Goal: Check status: Check status

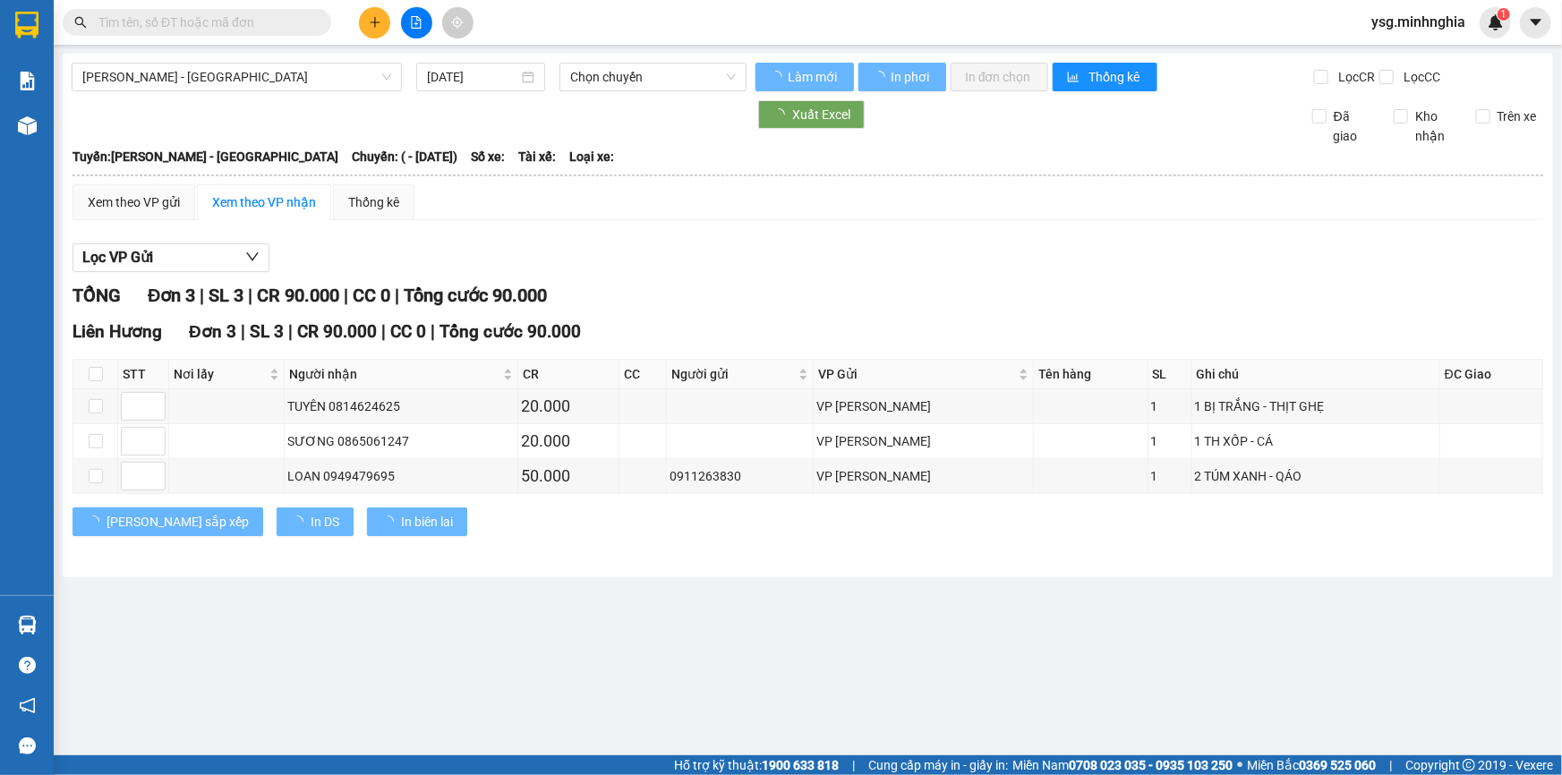
type input "[DATE]"
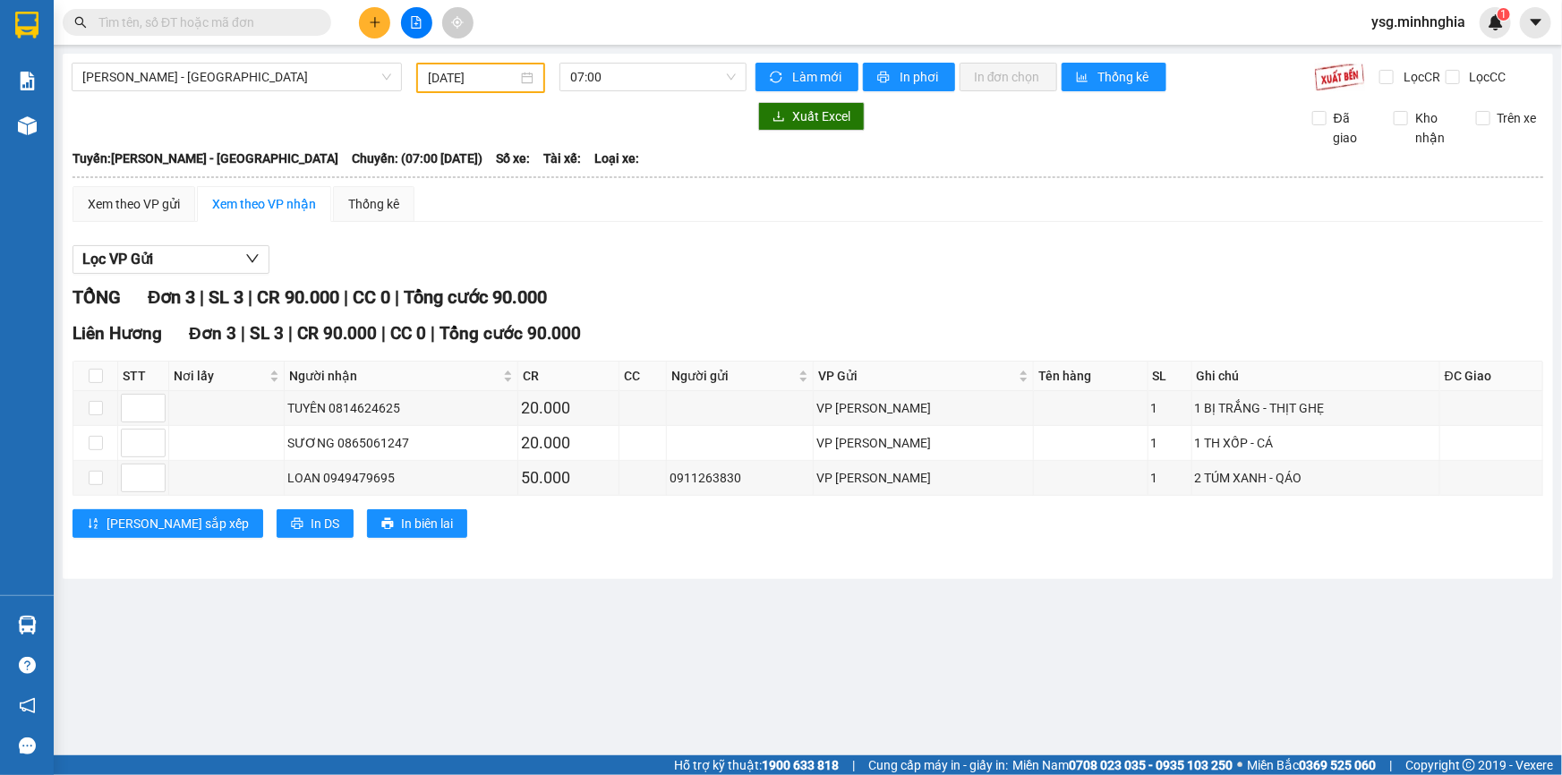
drag, startPoint x: 294, startPoint y: 72, endPoint x: 293, endPoint y: 91, distance: 19.8
click at [294, 73] on span "[PERSON_NAME] - [GEOGRAPHIC_DATA]" at bounding box center [236, 77] width 309 height 27
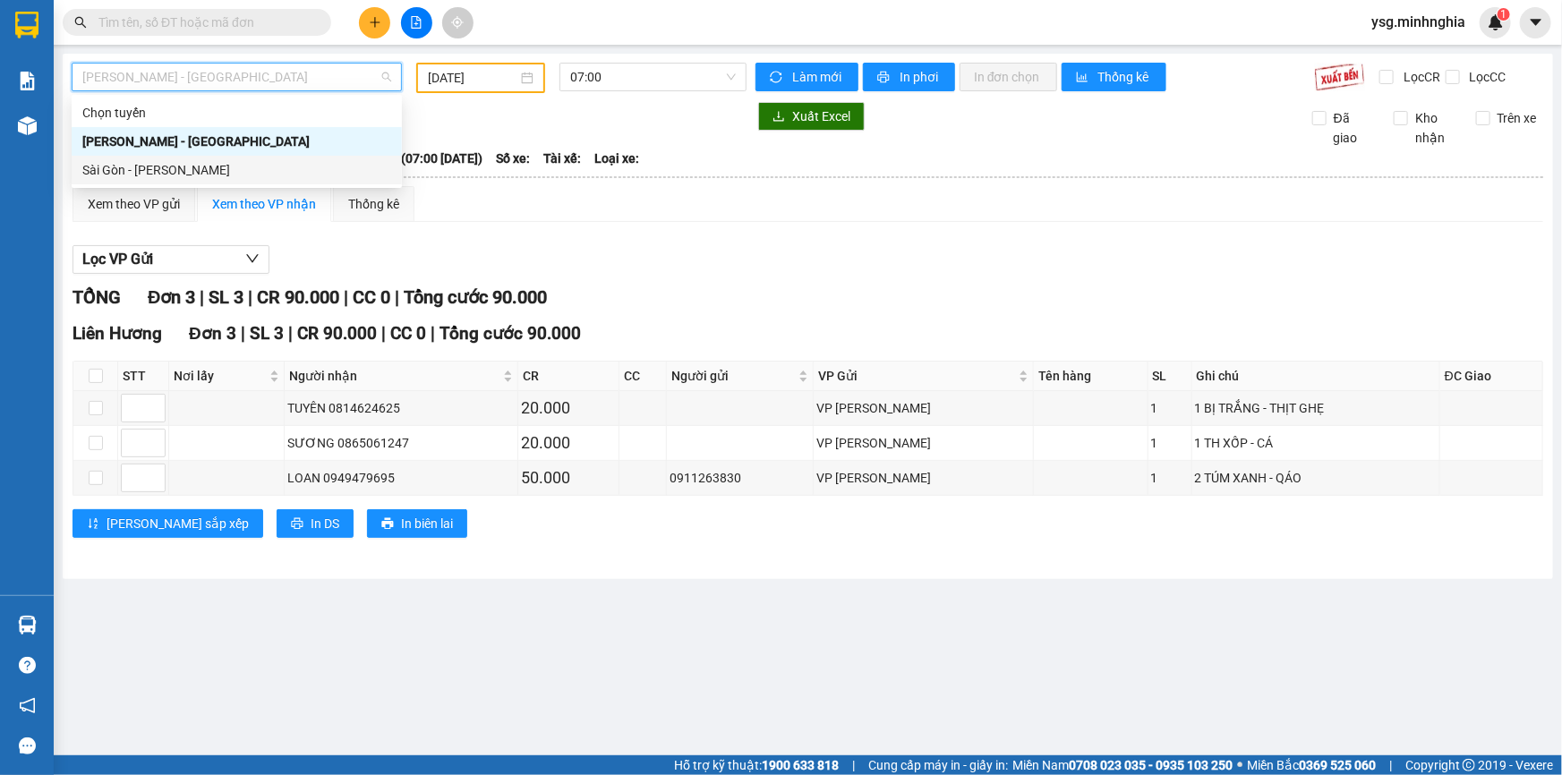
click at [256, 163] on div "Sài Gòn - [PERSON_NAME]" at bounding box center [236, 170] width 309 height 20
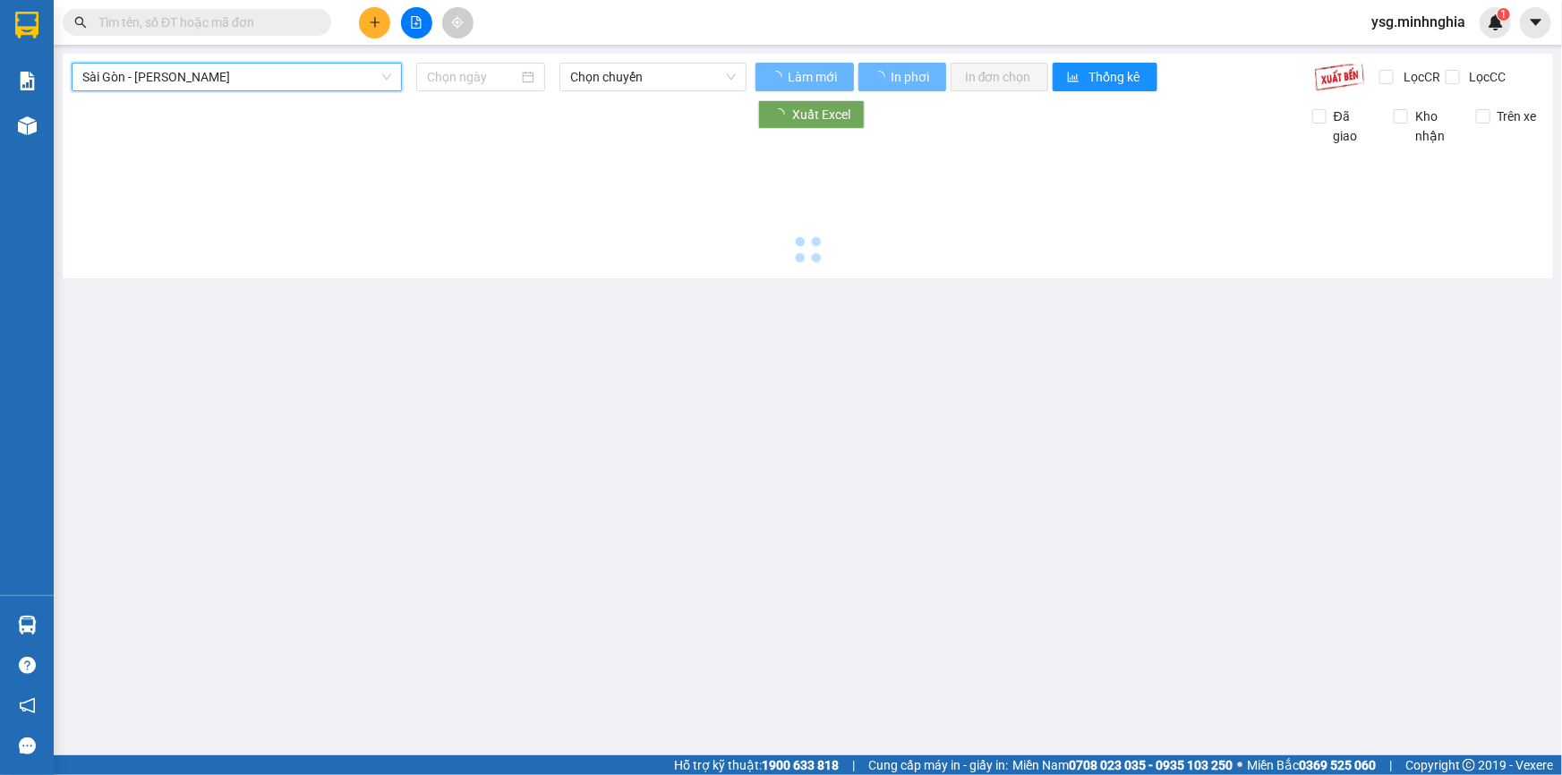
type input "[DATE]"
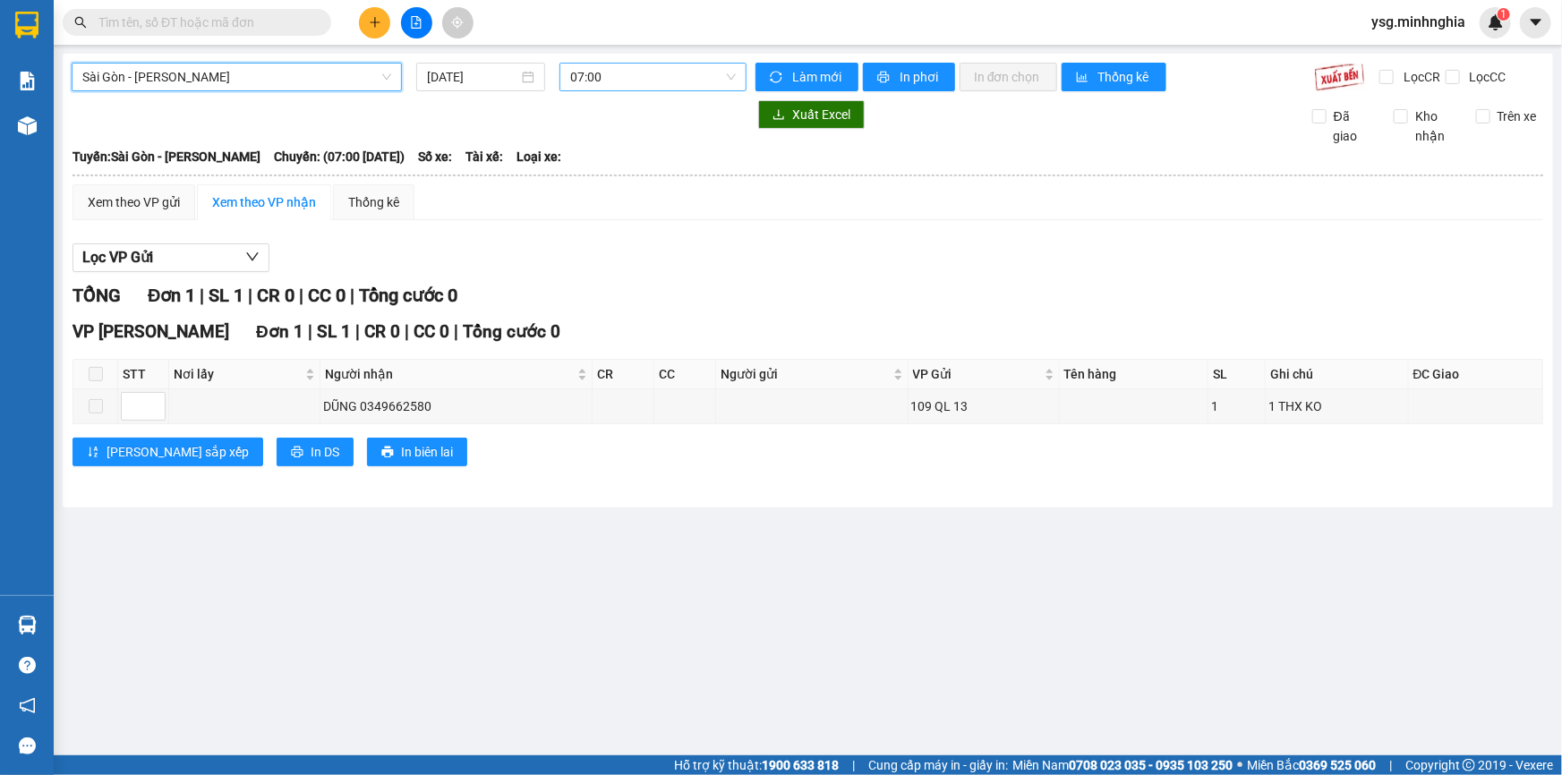
click at [619, 77] on span "07:00" at bounding box center [653, 77] width 166 height 27
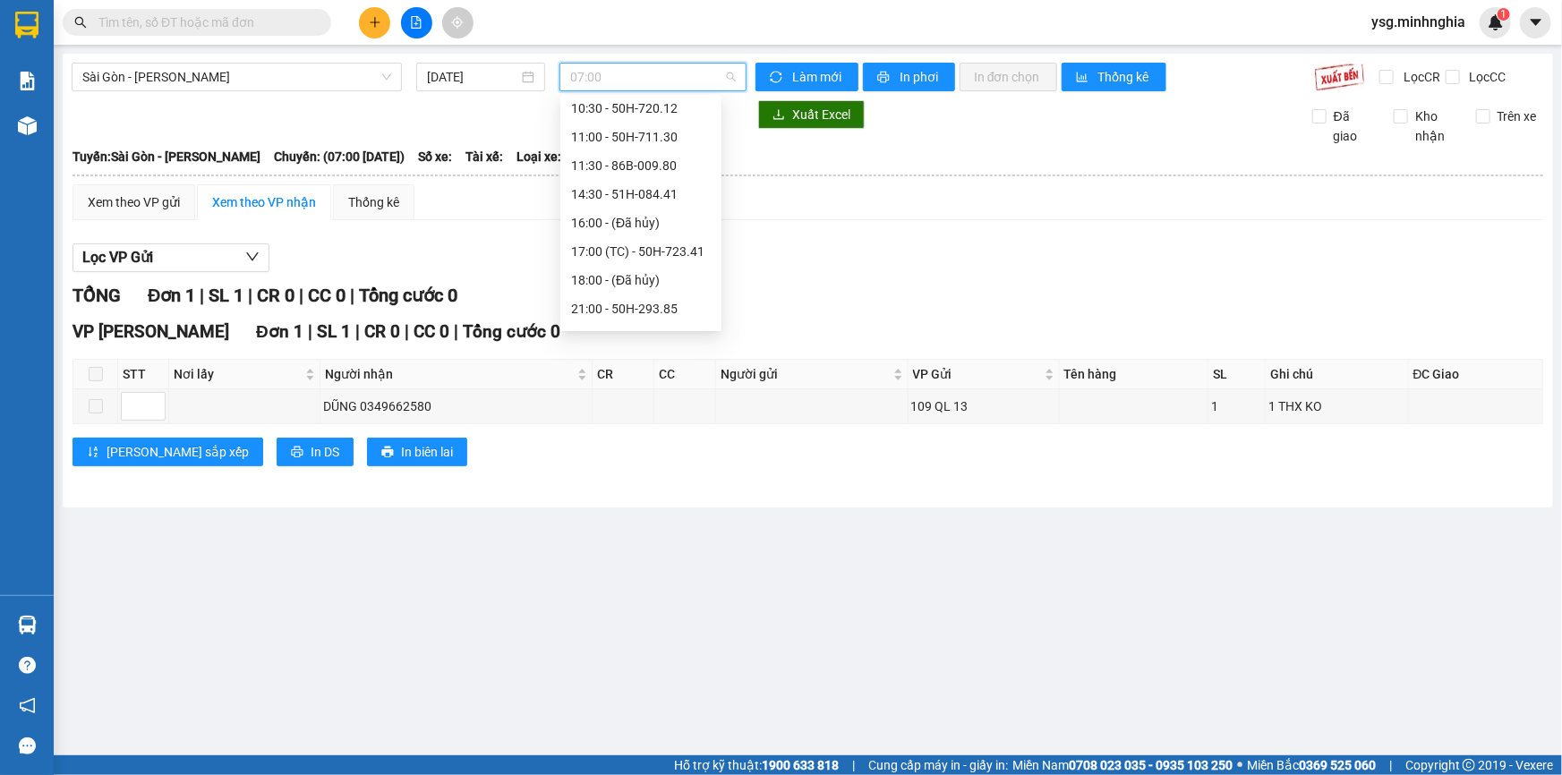
scroll to position [147, 0]
click at [631, 163] on div "14:30 - 51H-084.41" at bounding box center [641, 167] width 140 height 20
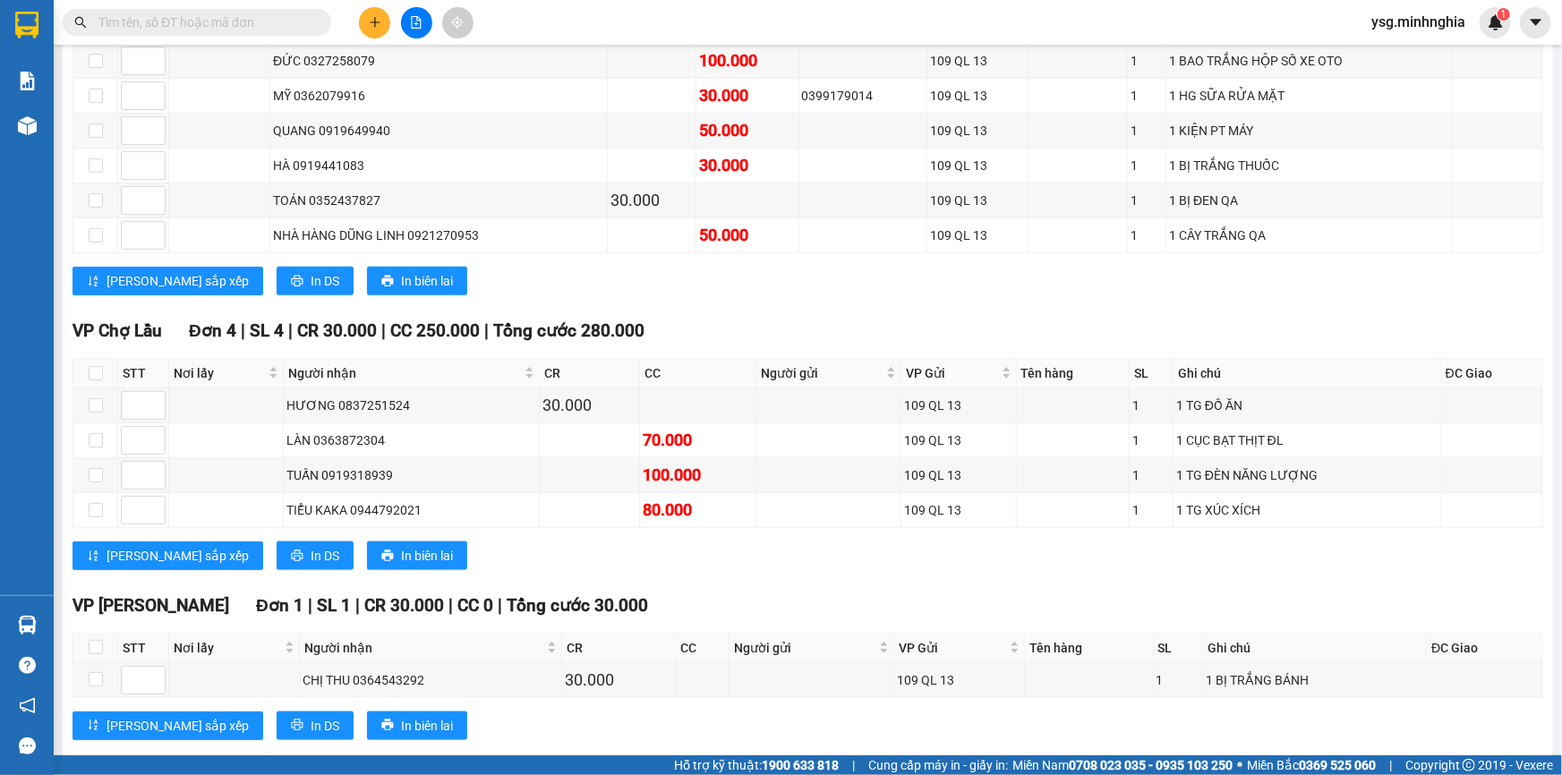
scroll to position [923, 0]
